Goal: Check status: Check status

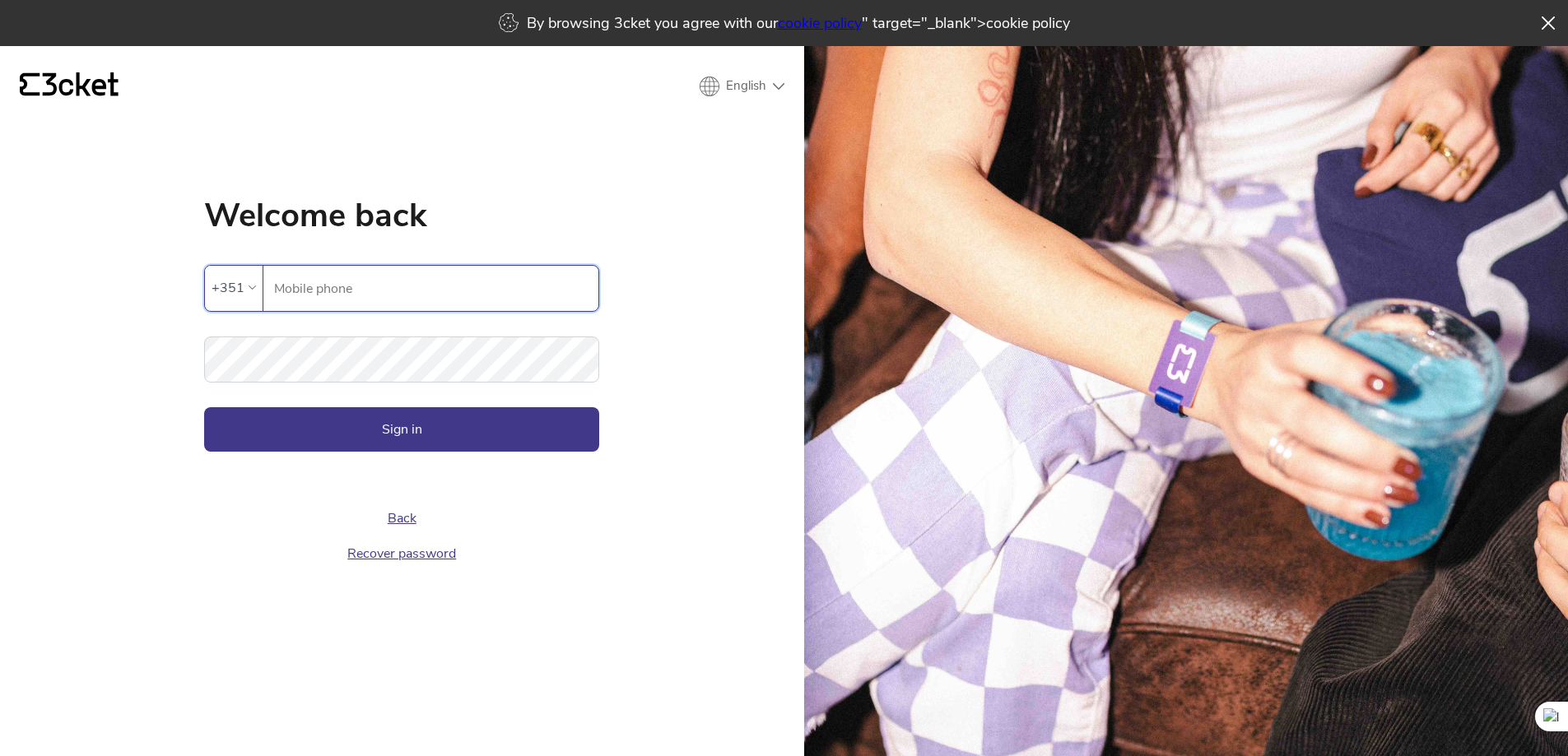
click at [390, 282] on input "Mobile phone" at bounding box center [435, 288] width 325 height 45
click at [389, 289] on input "Mobile phone" at bounding box center [435, 288] width 325 height 45
click at [380, 298] on input "Mobile phone" at bounding box center [435, 288] width 325 height 45
click at [337, 280] on input "Mobile phone" at bounding box center [435, 288] width 325 height 45
drag, startPoint x: 222, startPoint y: 282, endPoint x: 232, endPoint y: 287, distance: 11.2
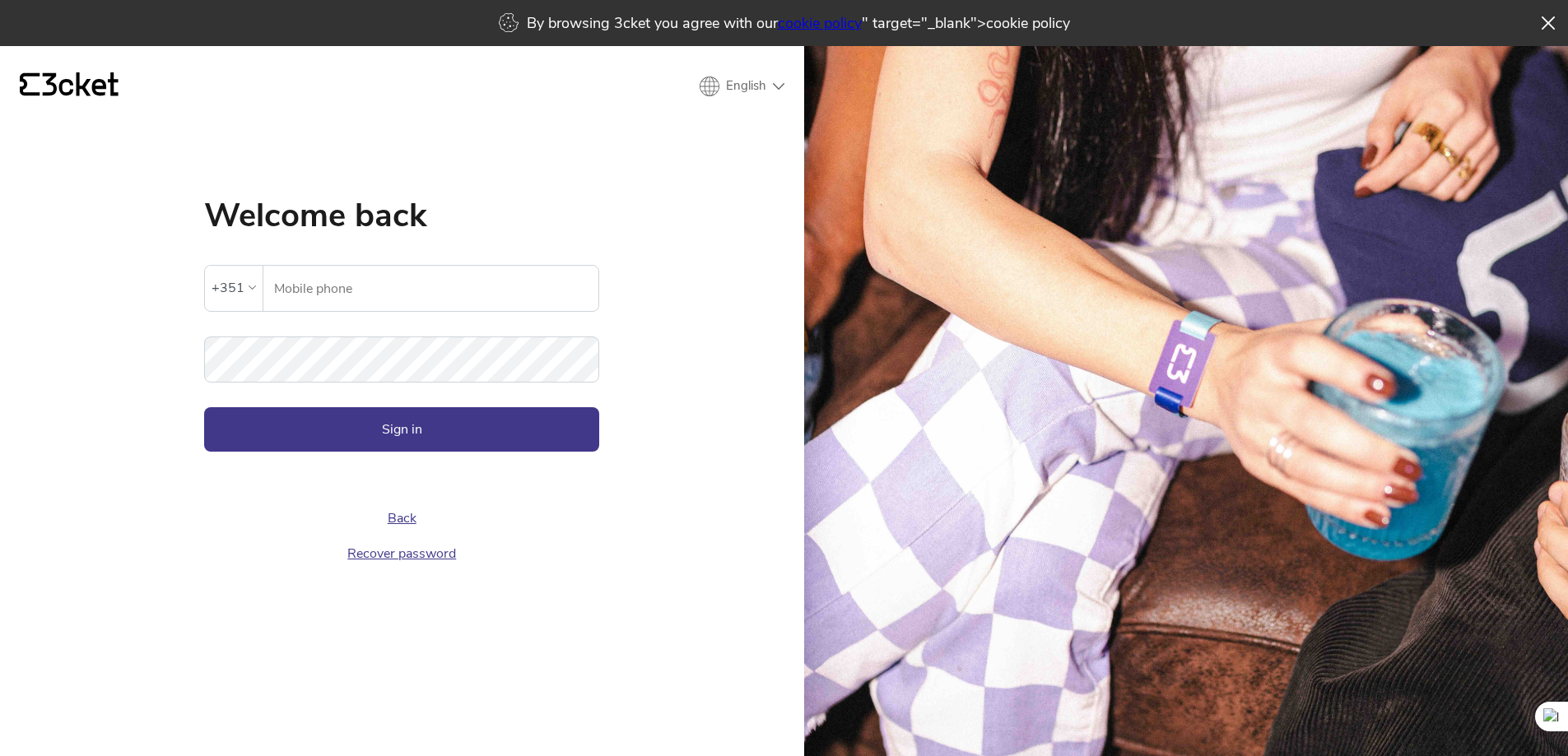
click at [225, 283] on div "+351" at bounding box center [229, 288] width 33 height 25
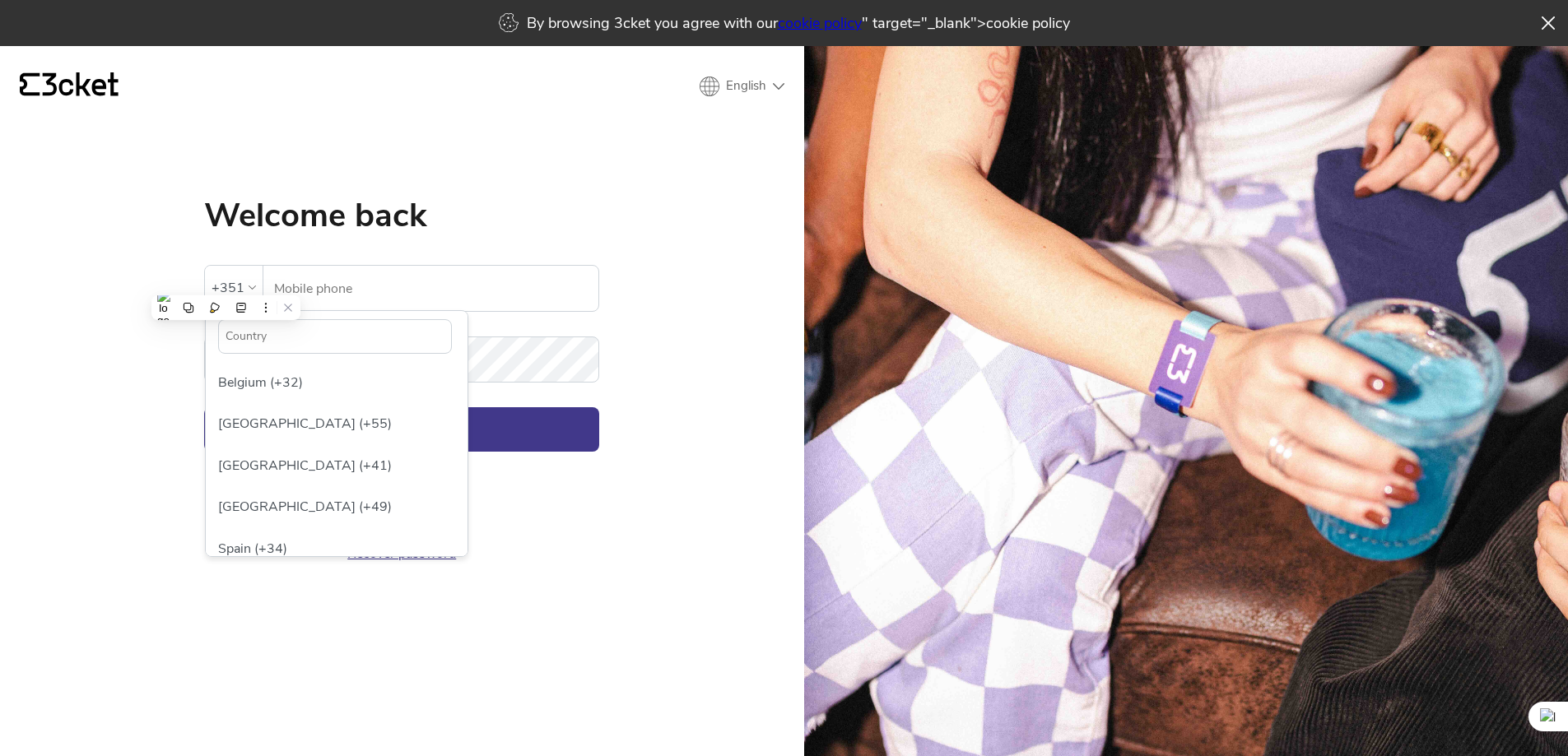
click at [261, 347] on input "text" at bounding box center [334, 336] width 233 height 35
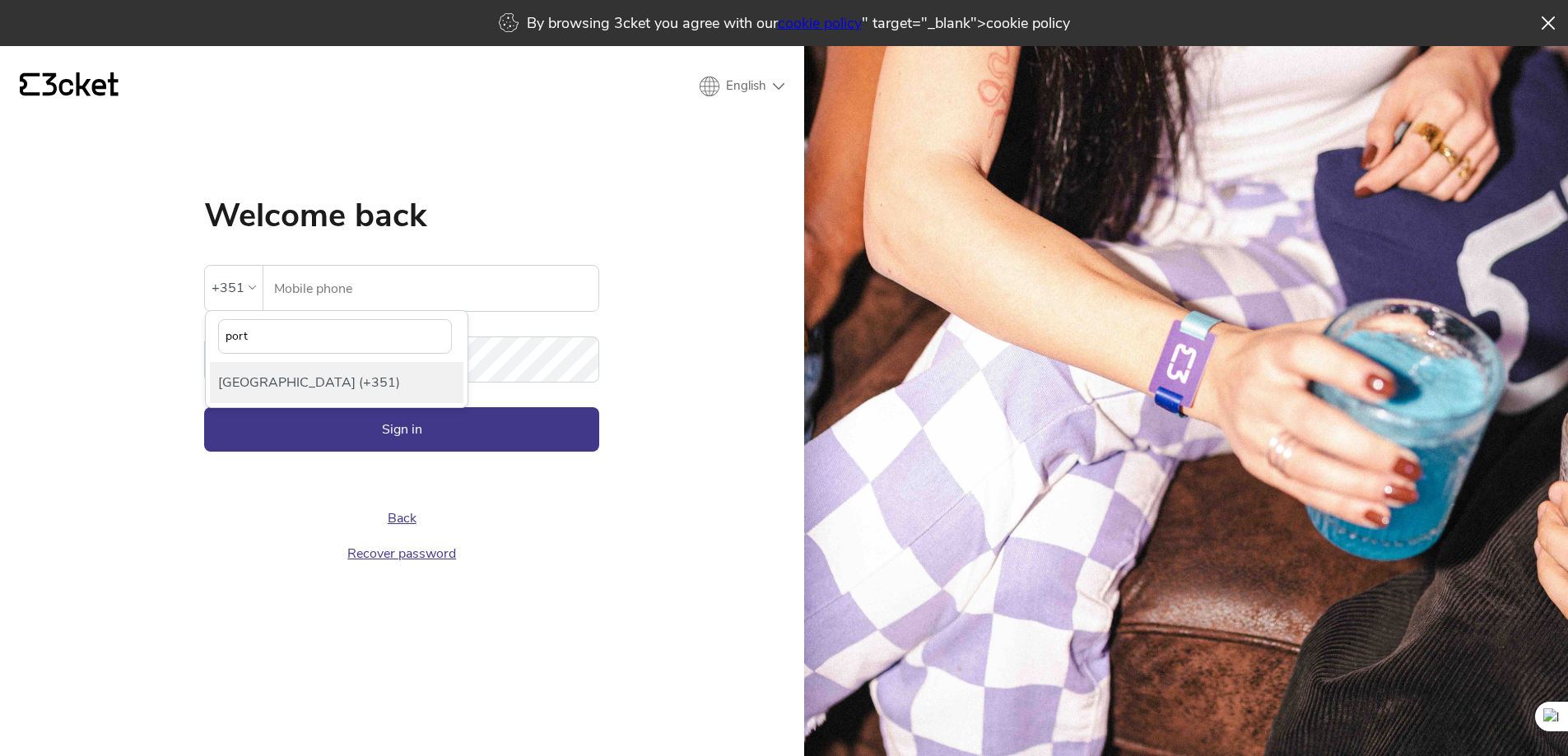
type input "port"
click at [256, 389] on div "[GEOGRAPHIC_DATA] (+351)" at bounding box center [337, 383] width 253 height 42
click at [301, 299] on input "Mobile phone" at bounding box center [435, 288] width 325 height 45
drag, startPoint x: 347, startPoint y: 310, endPoint x: 349, endPoint y: 297, distance: 13.2
click at [347, 306] on input "Mobile phone" at bounding box center [435, 288] width 325 height 45
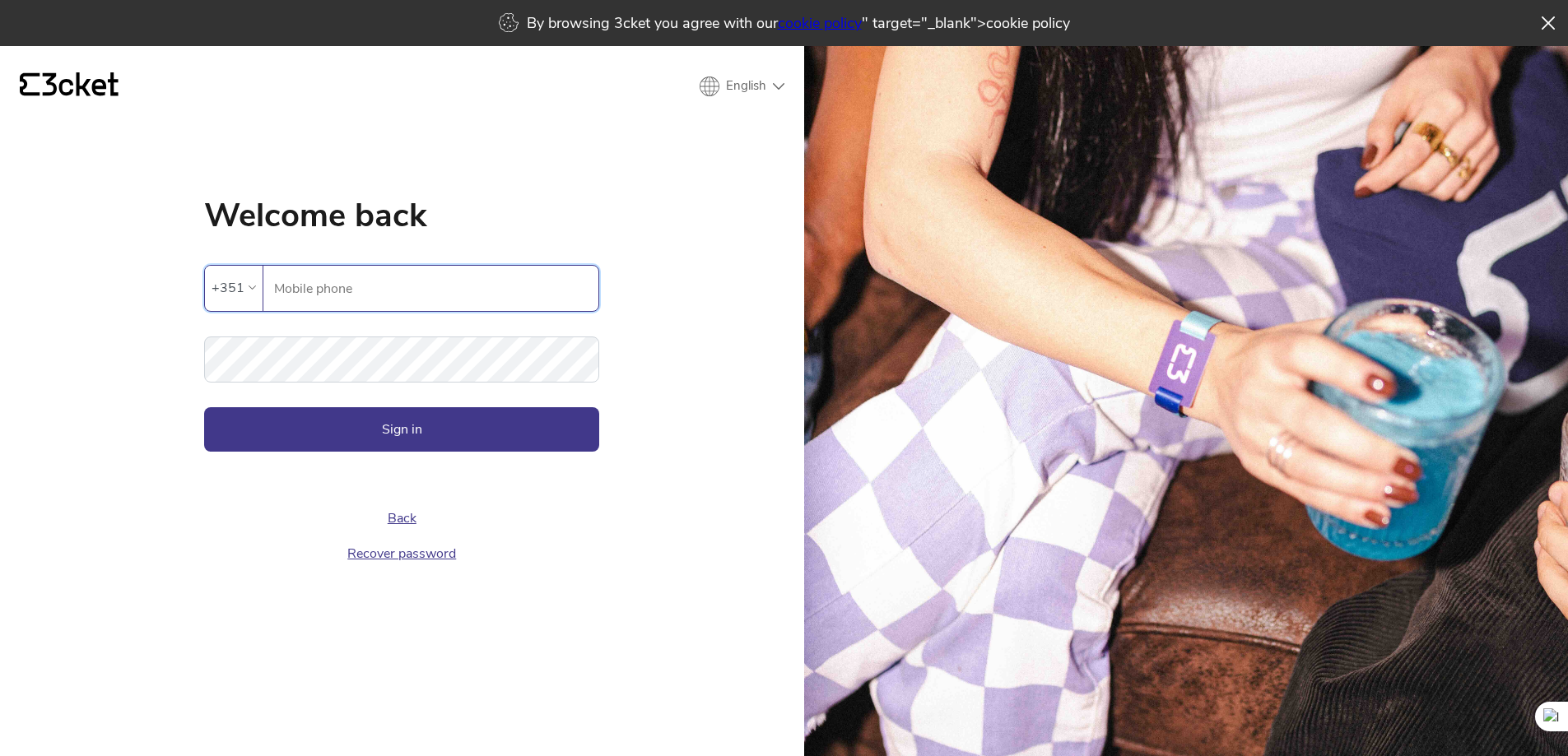
click at [348, 289] on input "Mobile phone" at bounding box center [435, 288] width 325 height 45
click at [340, 291] on input "Mobile phone" at bounding box center [435, 288] width 325 height 45
click at [340, 287] on input "Mobile phone" at bounding box center [435, 288] width 325 height 45
click at [368, 287] on input "Mobile phone" at bounding box center [435, 288] width 325 height 45
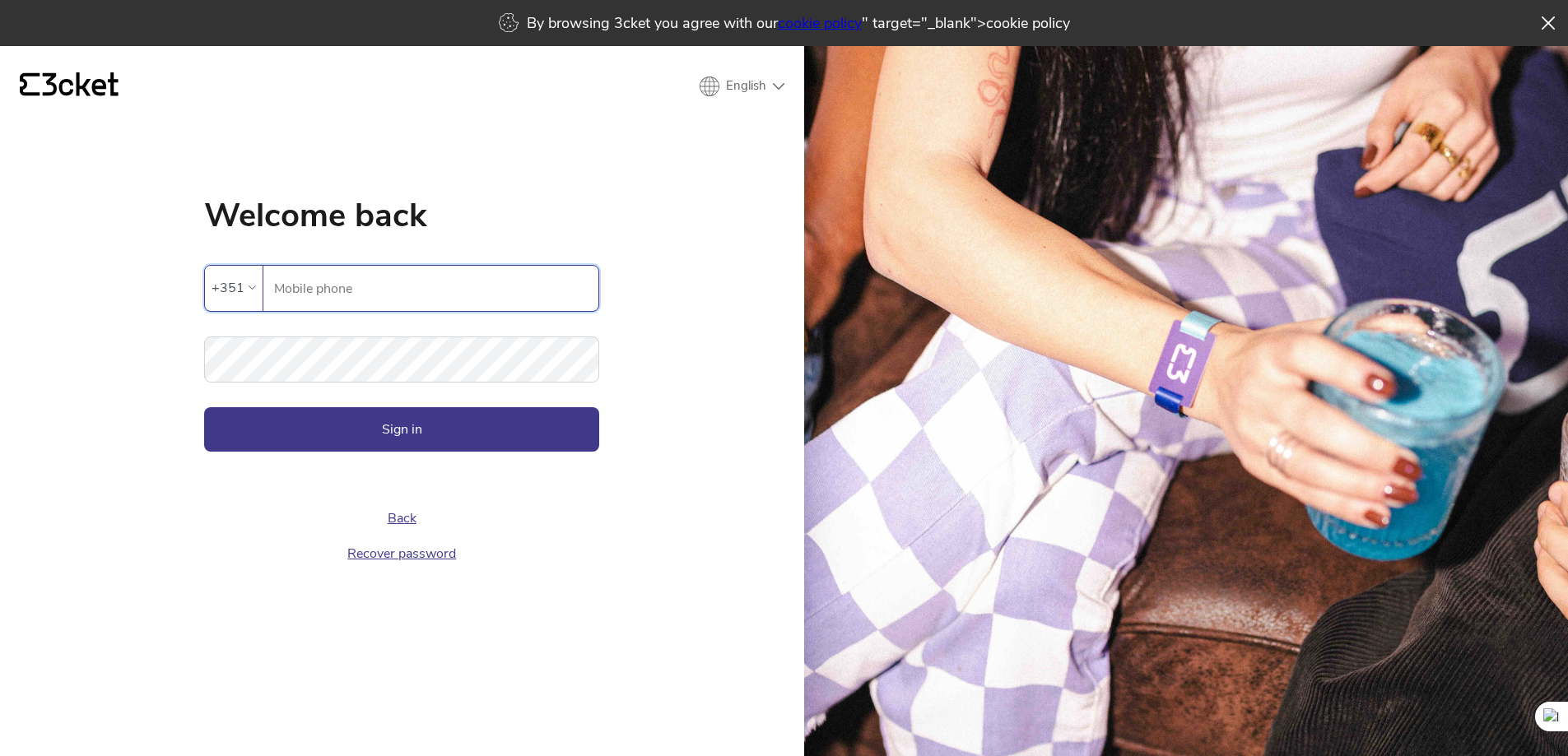
click at [353, 289] on input "Mobile phone" at bounding box center [435, 288] width 325 height 45
click at [417, 440] on button "Sign in" at bounding box center [401, 429] width 395 height 44
click at [362, 291] on input "Mobile phone" at bounding box center [435, 288] width 325 height 45
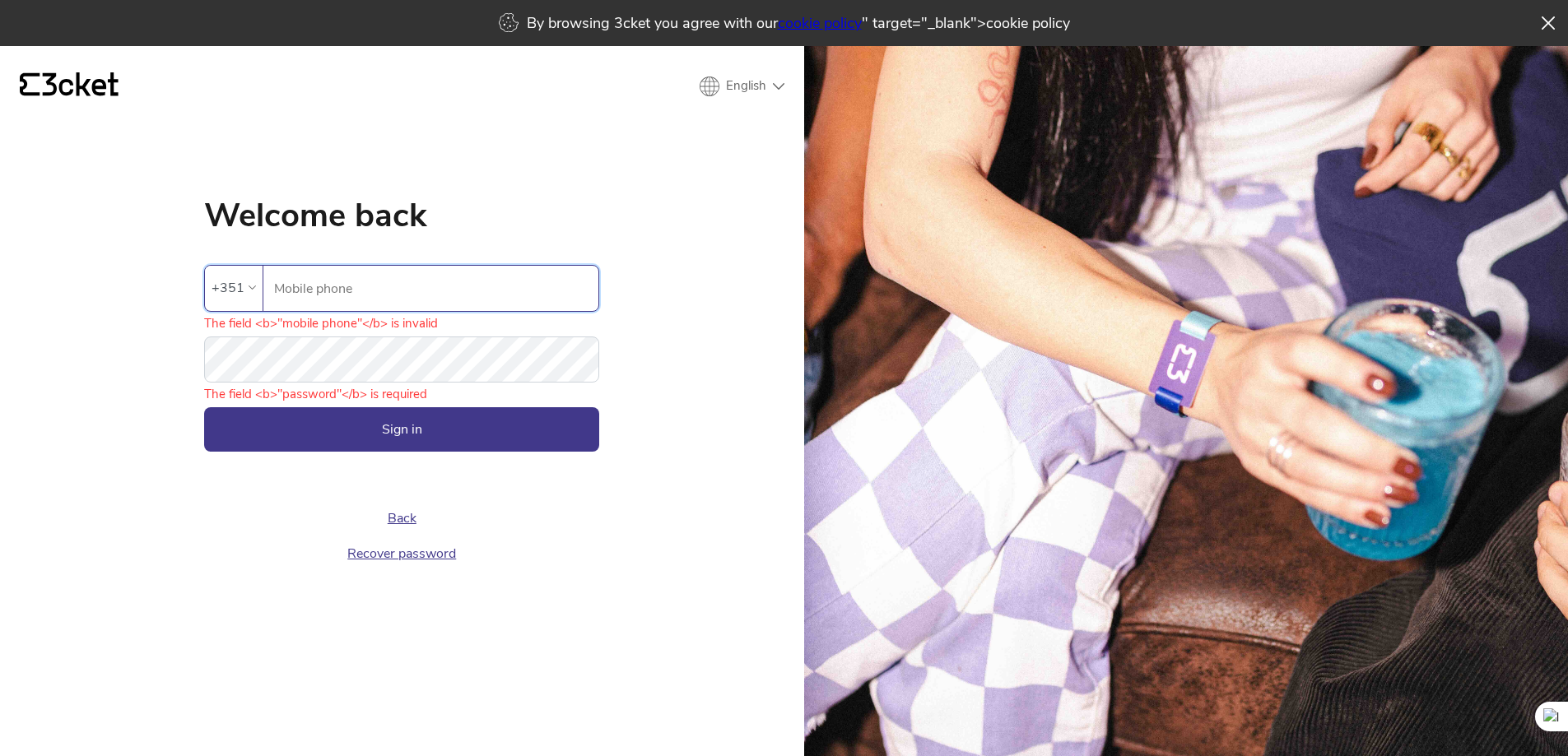
drag, startPoint x: 361, startPoint y: 291, endPoint x: 323, endPoint y: 291, distance: 38.0
click at [360, 291] on input "Mobile phone" at bounding box center [435, 288] width 325 height 45
click at [253, 284] on div "+351" at bounding box center [233, 288] width 44 height 25
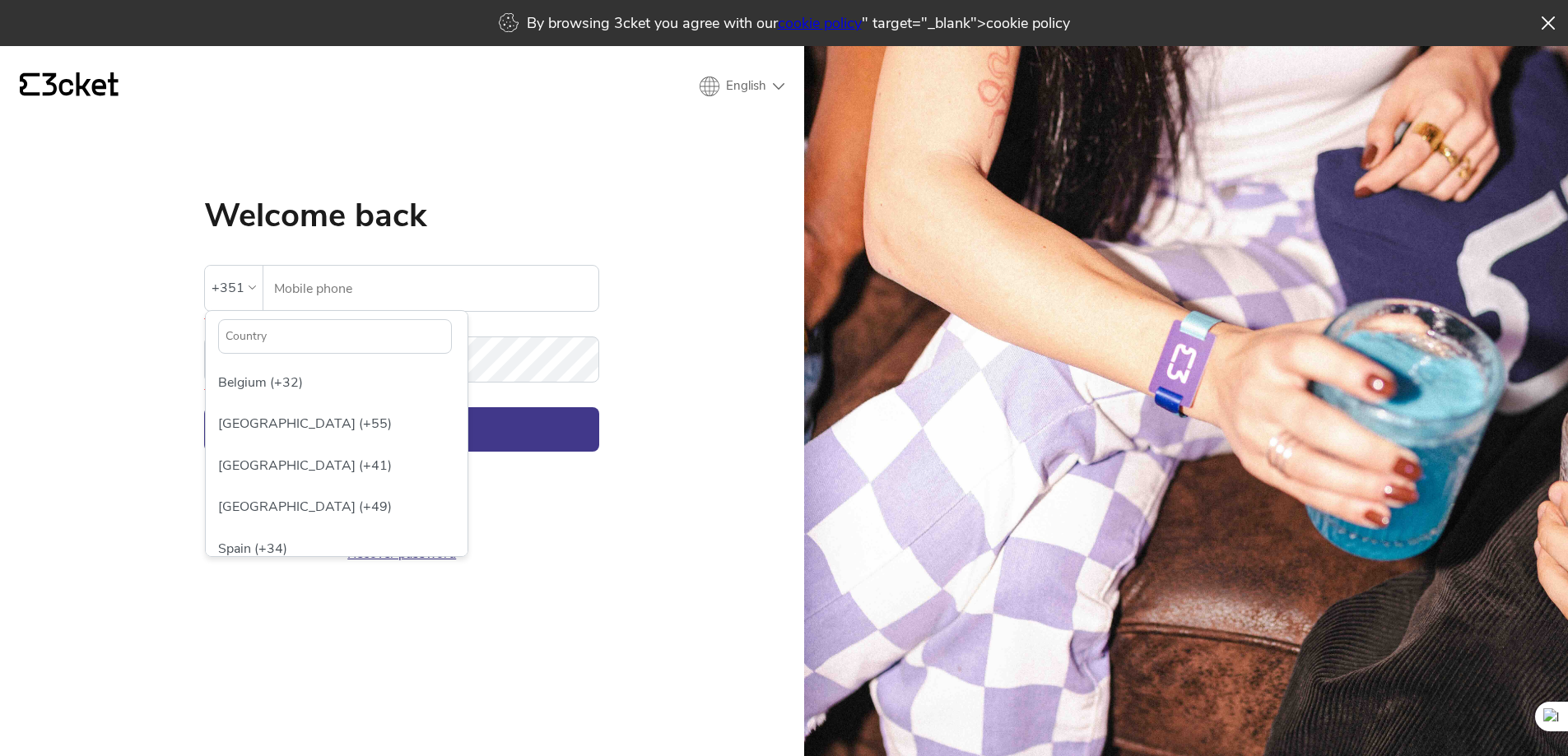
click at [253, 284] on div "+351" at bounding box center [233, 288] width 44 height 25
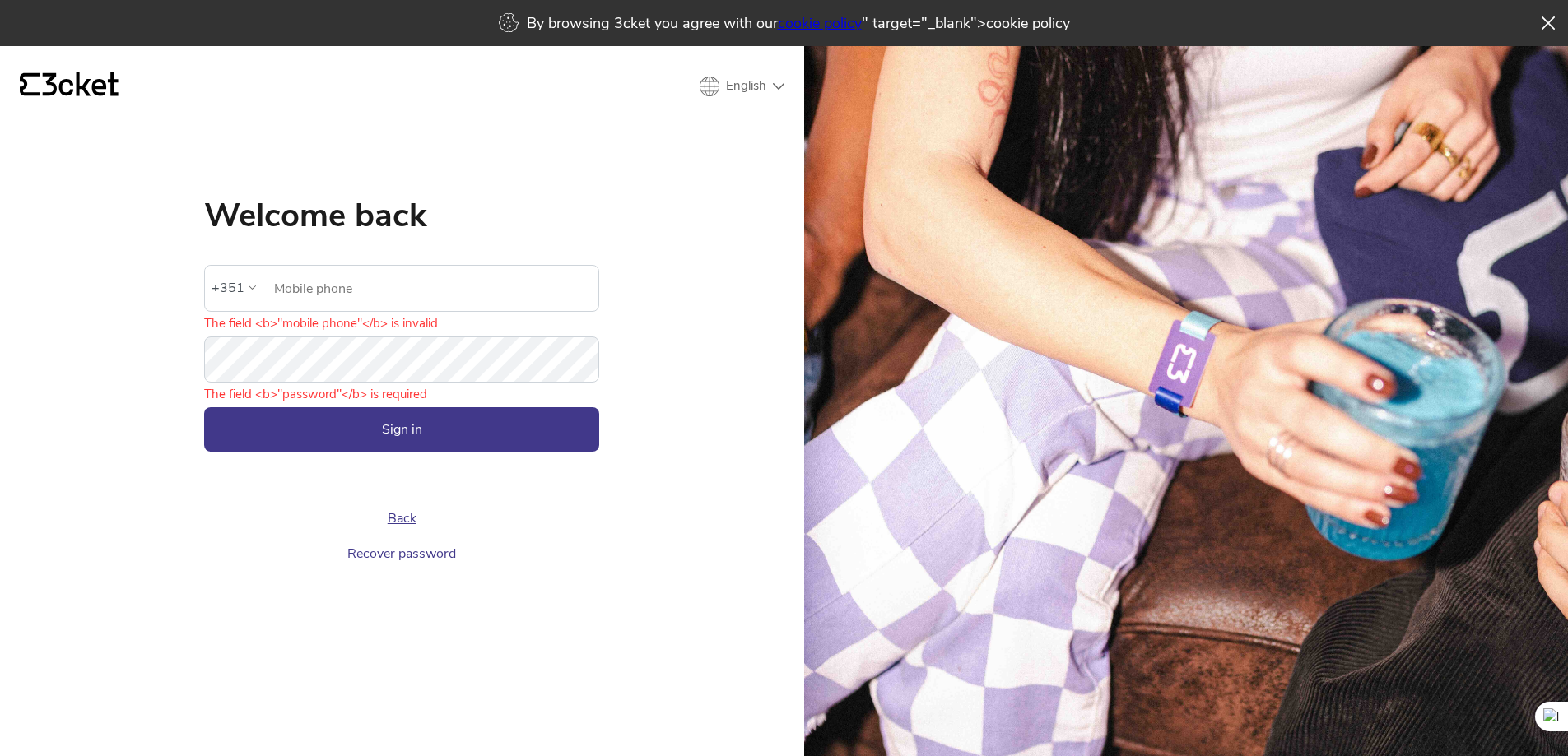
click at [277, 282] on input "Mobile phone" at bounding box center [435, 288] width 325 height 45
click at [61, 89] on icon at bounding box center [81, 84] width 76 height 24
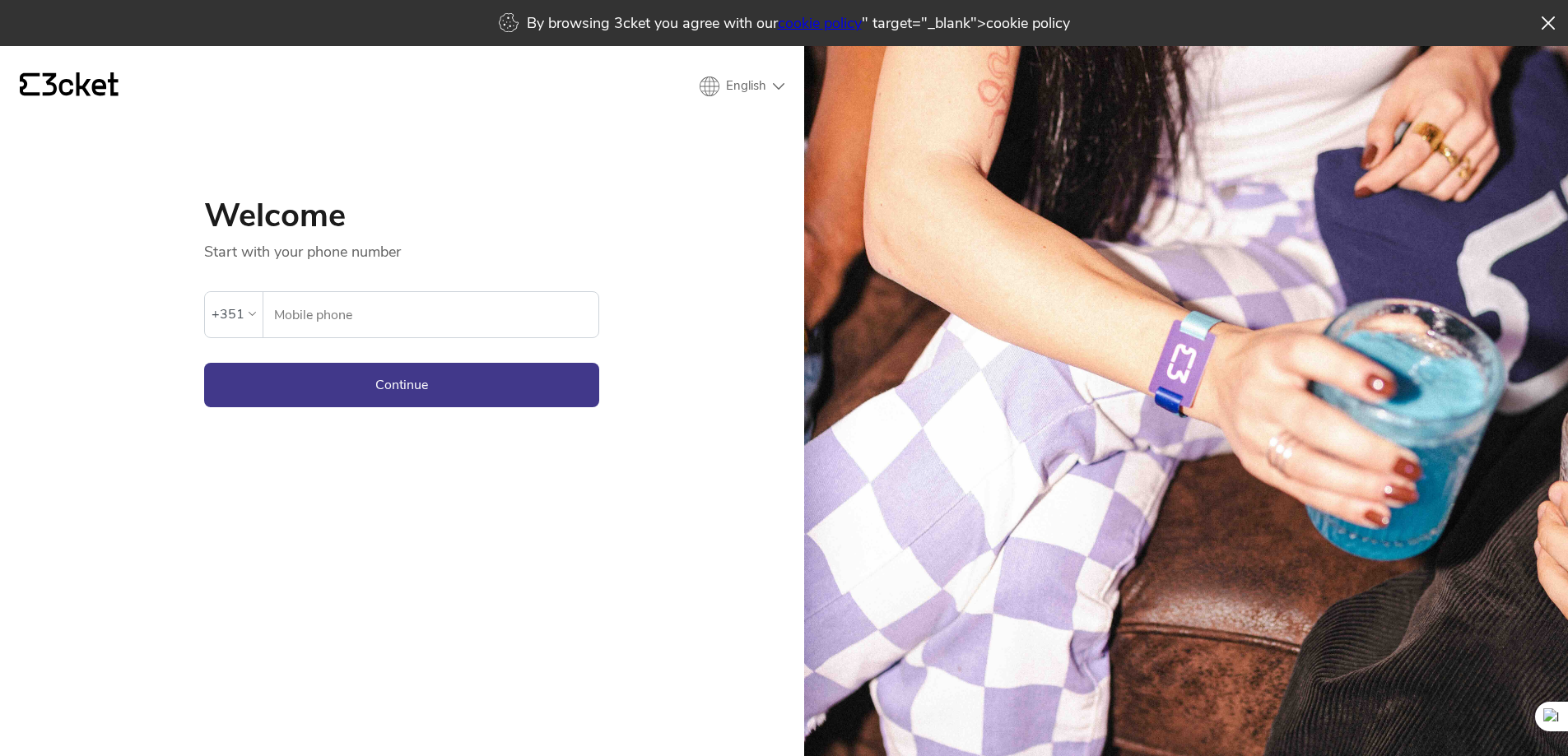
click at [823, 26] on link "cookie policy" at bounding box center [819, 23] width 84 height 20
click at [368, 305] on input "Mobile phone" at bounding box center [435, 315] width 325 height 45
type input "915500522"
click at [289, 394] on button "Continue" at bounding box center [401, 385] width 395 height 44
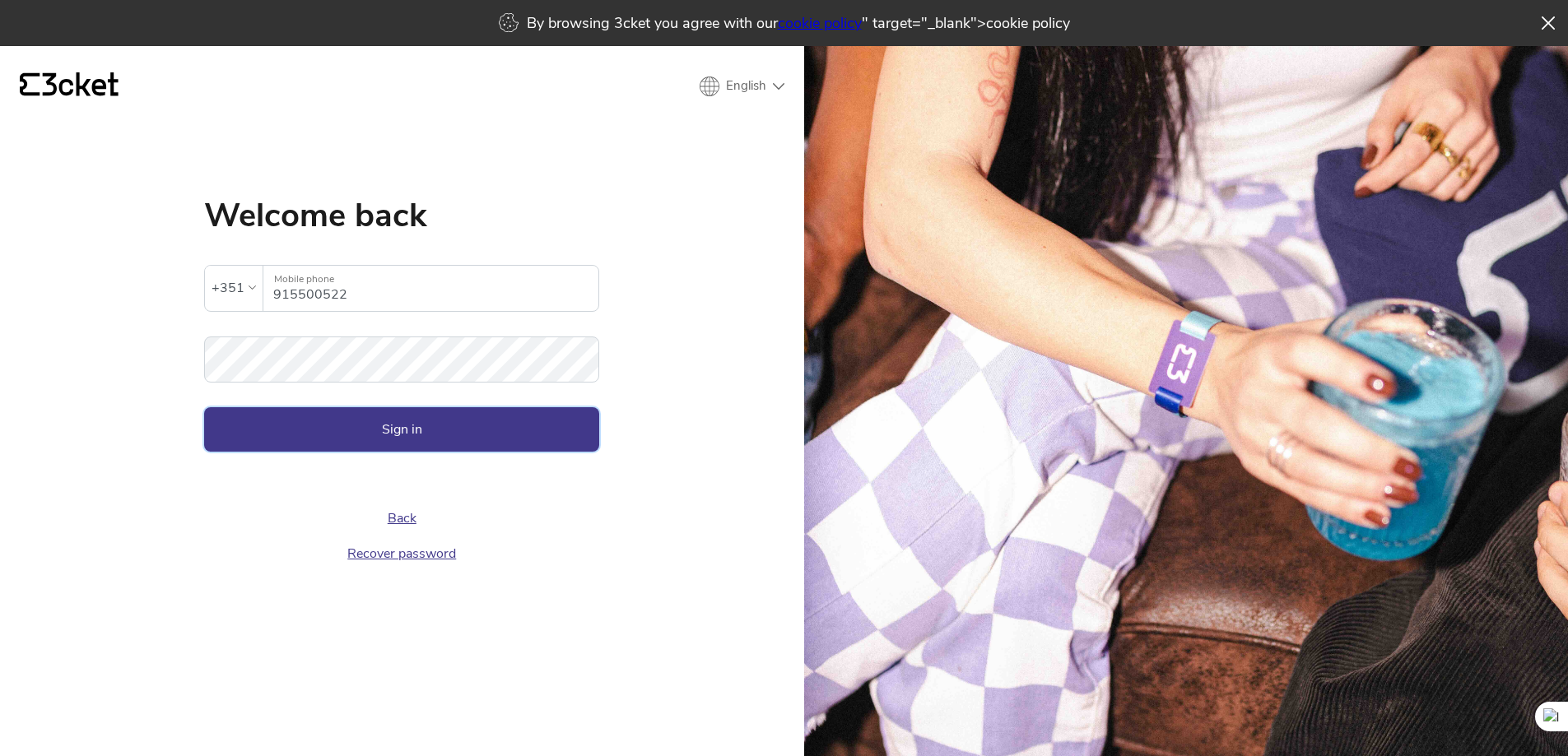
click at [370, 420] on button "Sign in" at bounding box center [401, 429] width 395 height 44
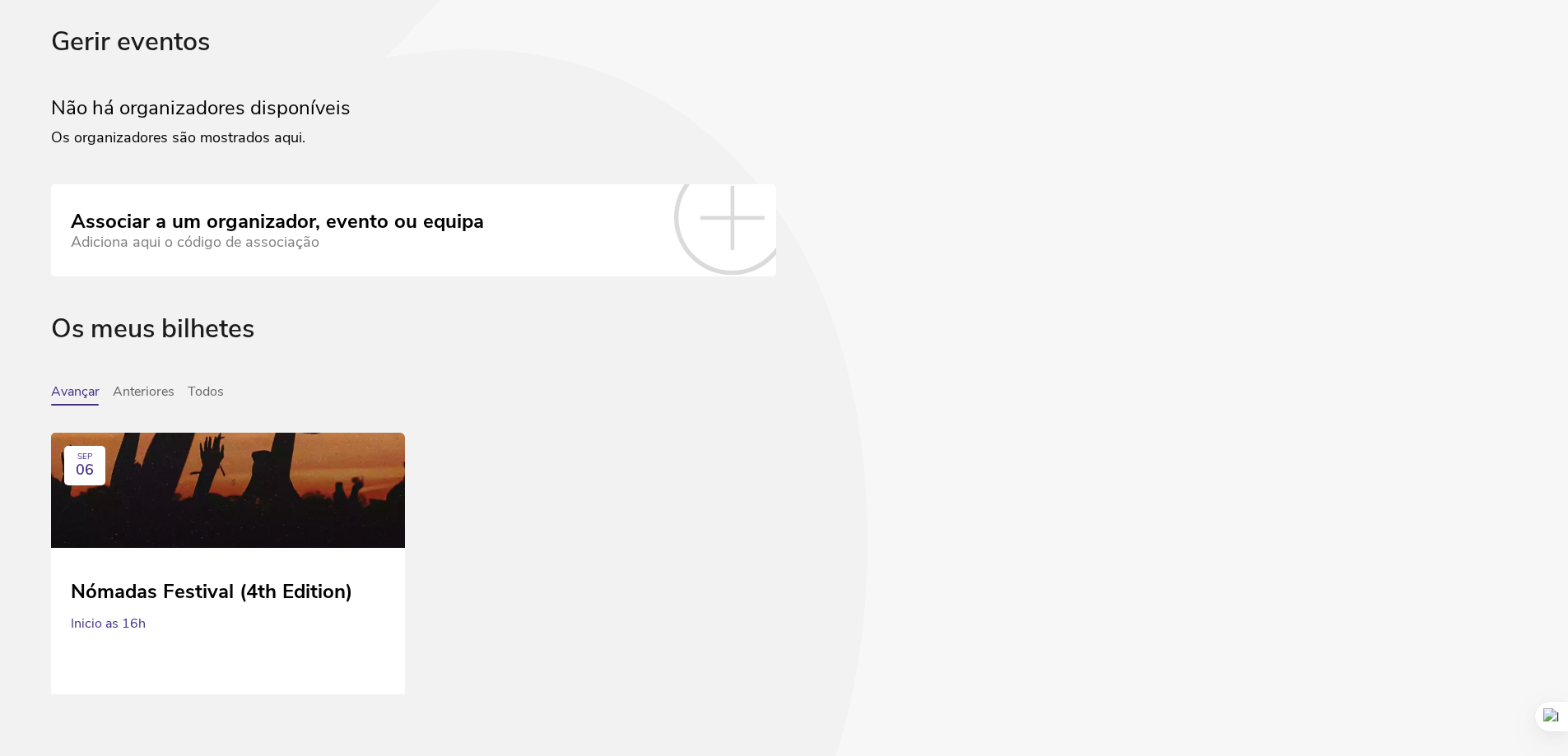
scroll to position [108, 0]
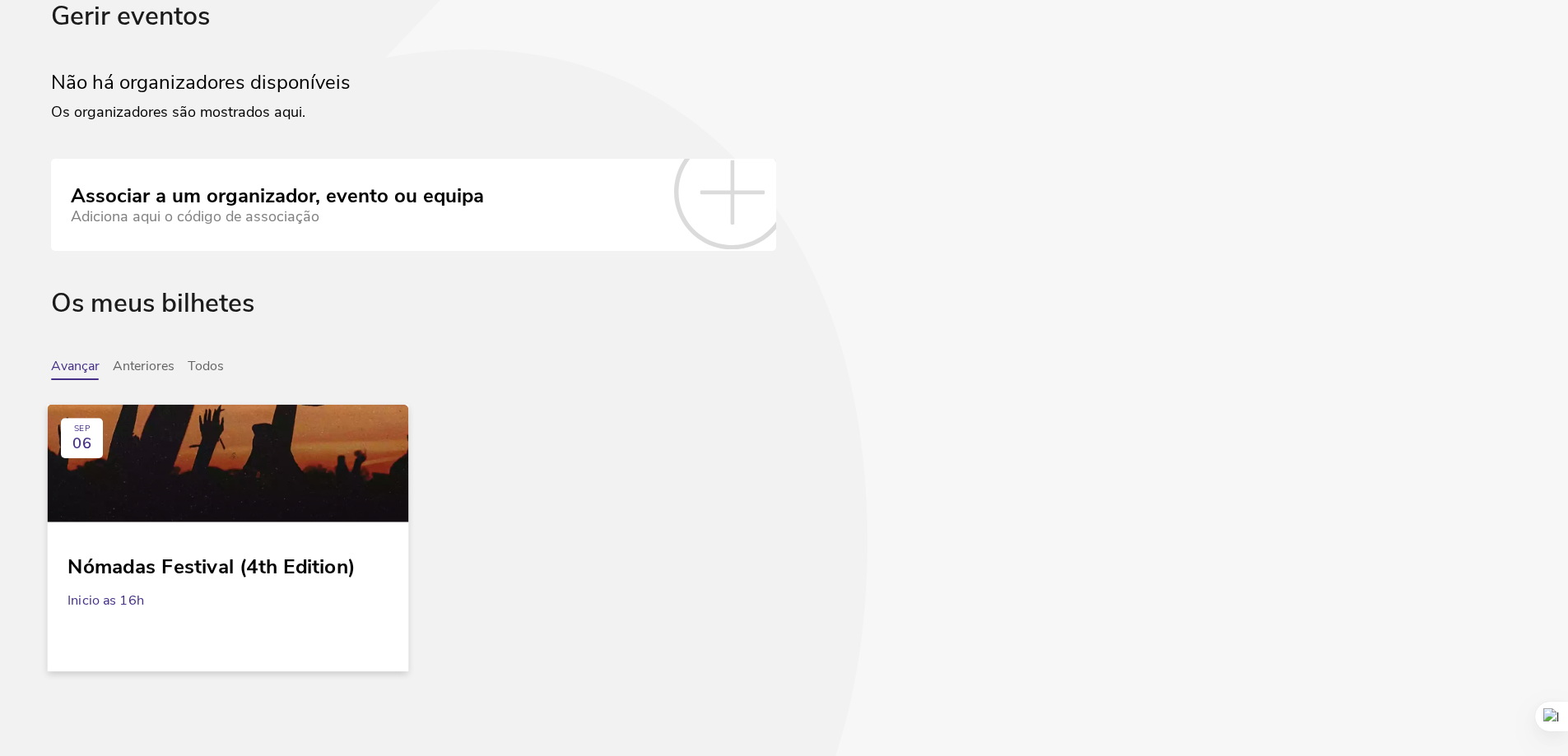
click at [216, 558] on div "Nómadas Festival (4th Edition)" at bounding box center [228, 561] width 321 height 37
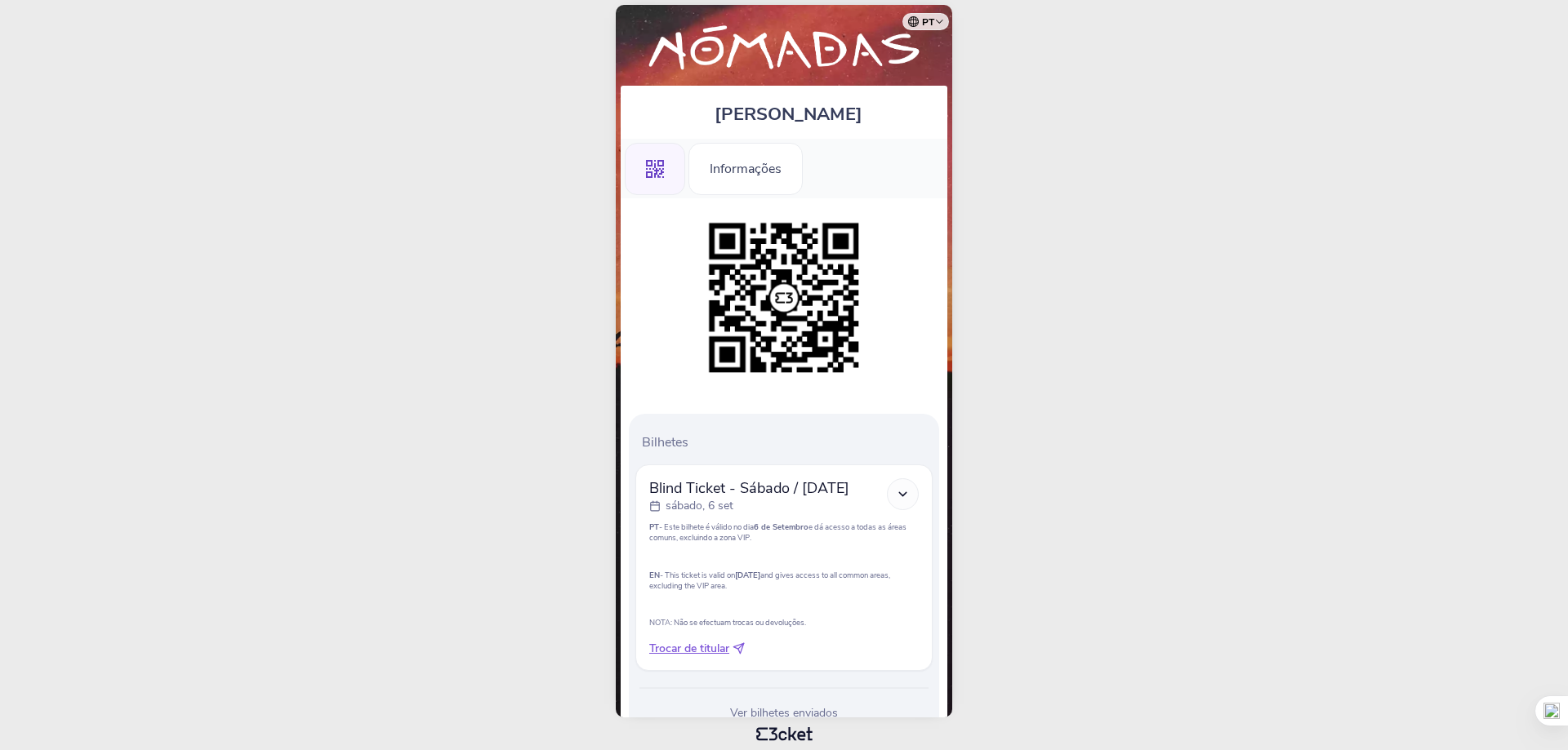
scroll to position [61, 0]
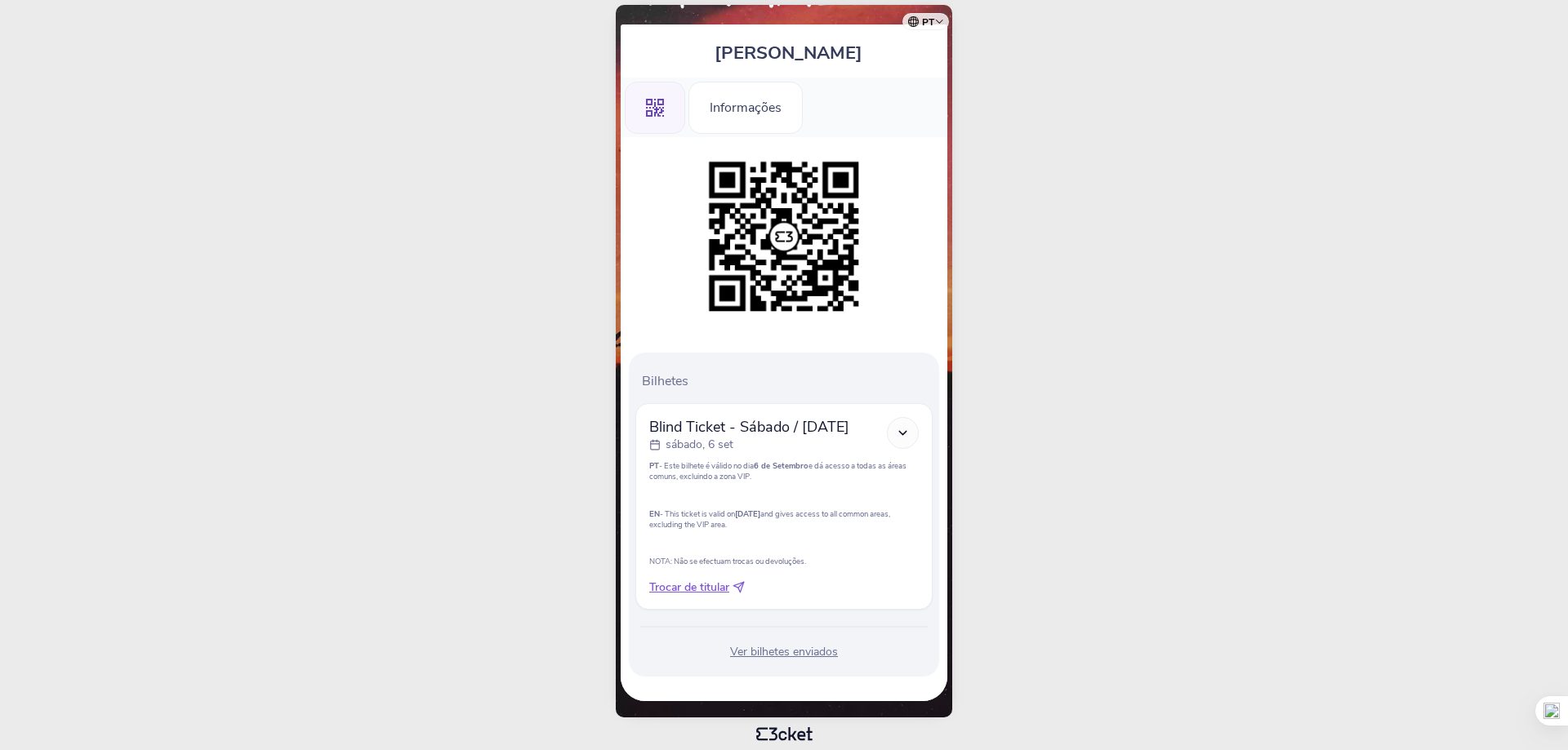
click at [764, 649] on div "Ver bilhetes enviados" at bounding box center [784, 652] width 298 height 16
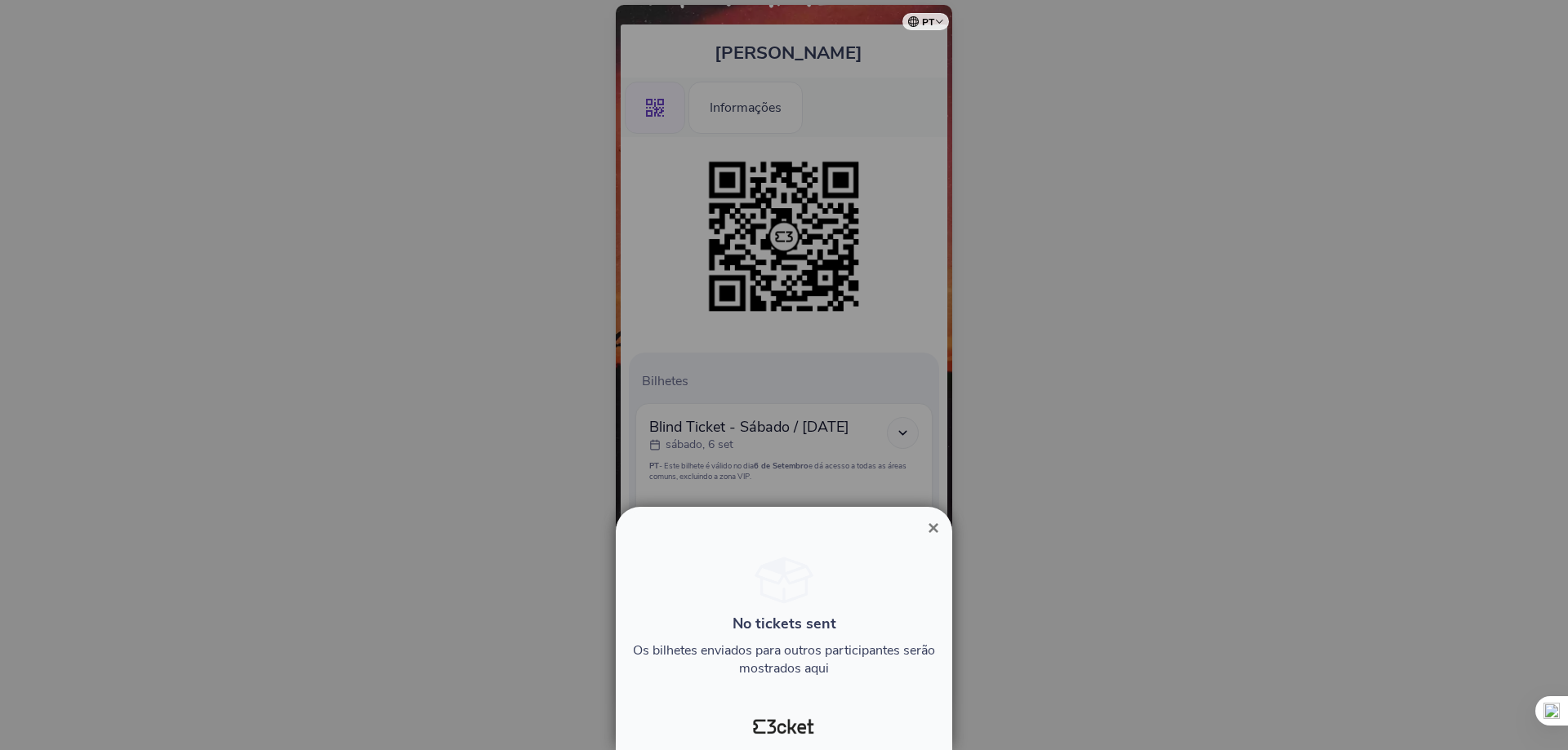
click at [931, 532] on span "×" at bounding box center [933, 527] width 12 height 22
